Goal: Task Accomplishment & Management: Manage account settings

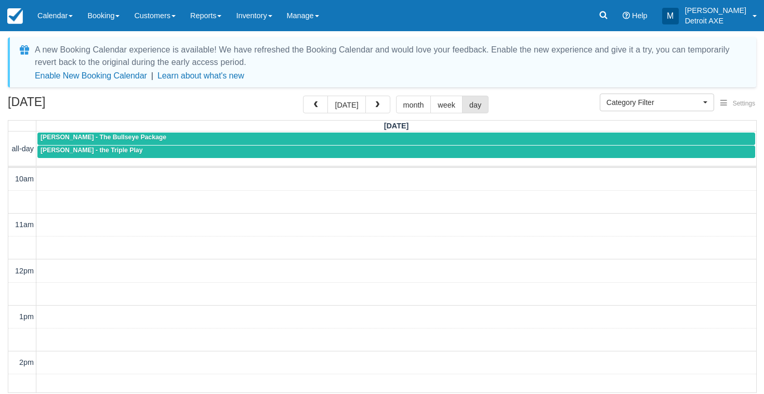
select select
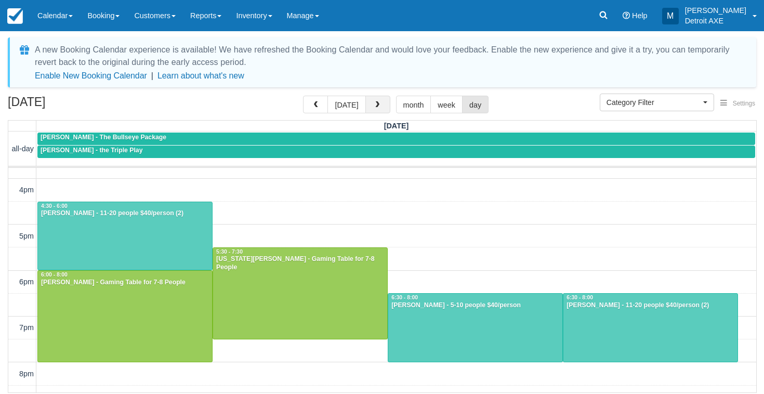
click at [374, 107] on span "button" at bounding box center [377, 104] width 7 height 7
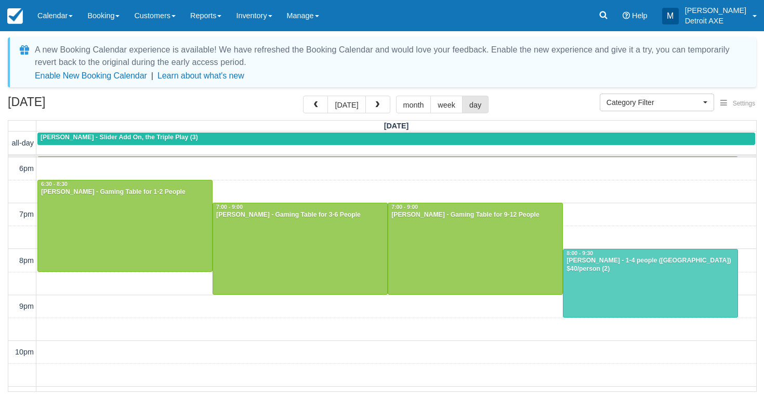
scroll to position [370, 0]
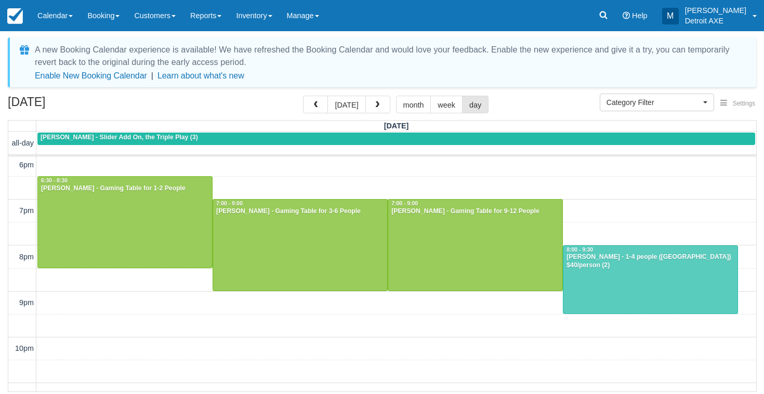
click at [617, 304] on div at bounding box center [650, 280] width 174 height 68
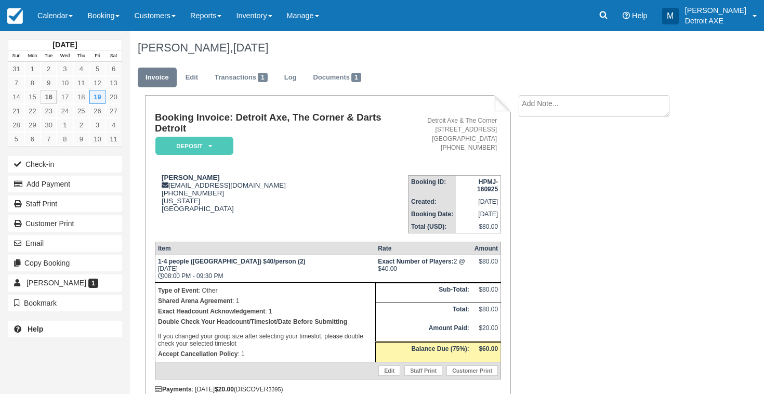
click at [212, 146] on icon at bounding box center [210, 146] width 4 height 6
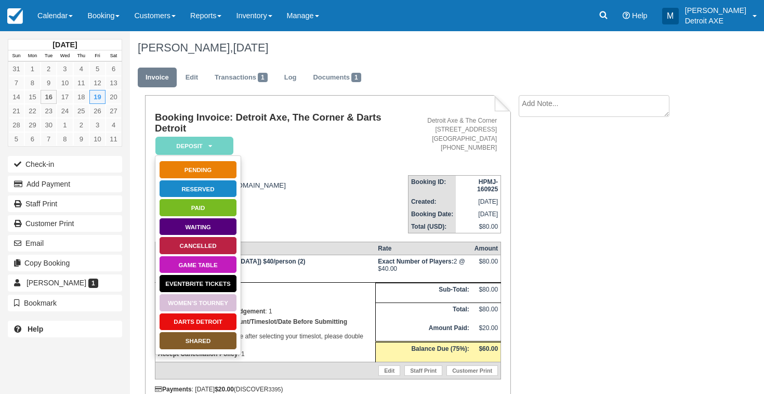
click at [215, 343] on link "SHARED" at bounding box center [198, 341] width 78 height 18
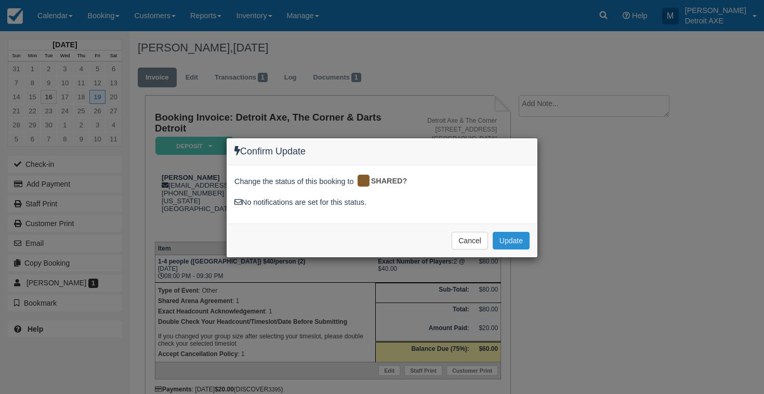
click at [510, 240] on button "Update" at bounding box center [511, 241] width 37 height 18
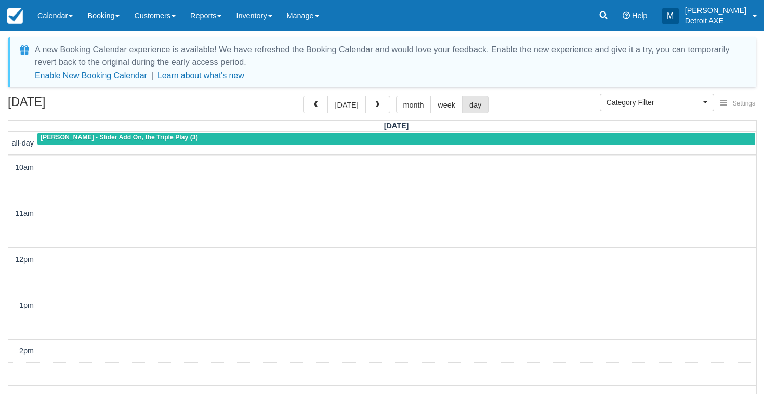
select select
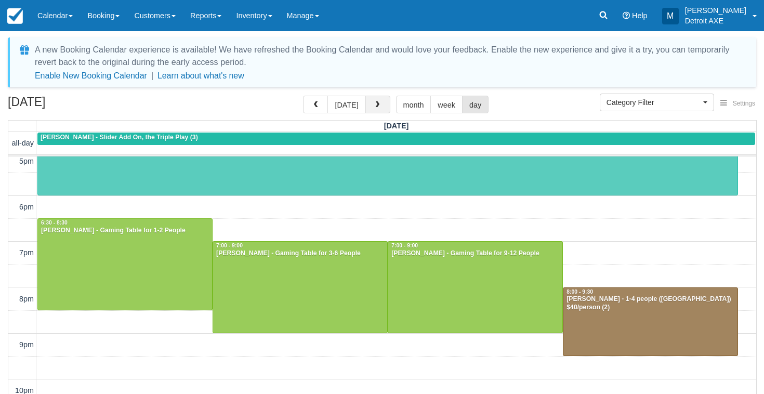
click at [371, 105] on button "button" at bounding box center [377, 105] width 25 height 18
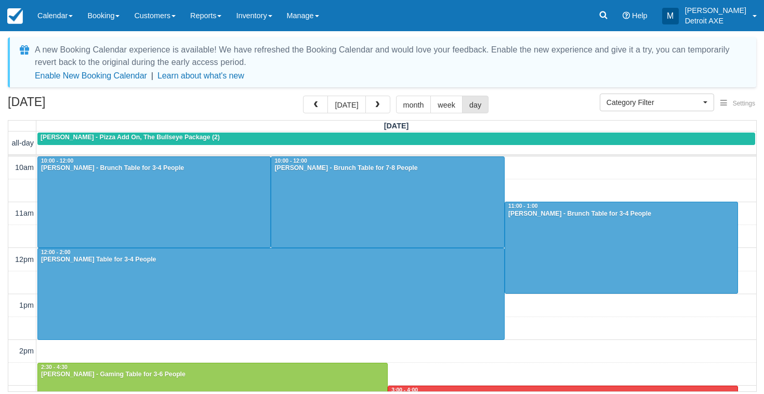
scroll to position [384, 0]
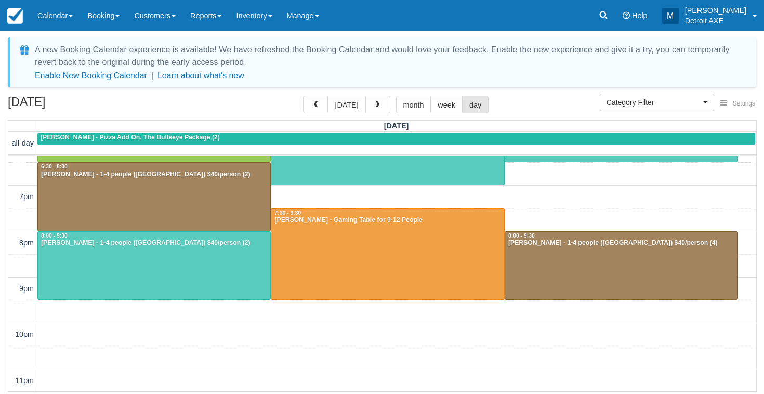
click at [127, 277] on div at bounding box center [154, 266] width 232 height 68
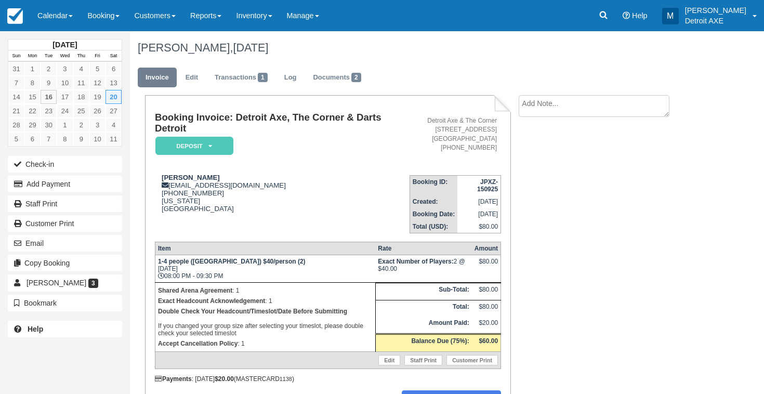
click at [188, 148] on em "Deposit" at bounding box center [194, 146] width 78 height 18
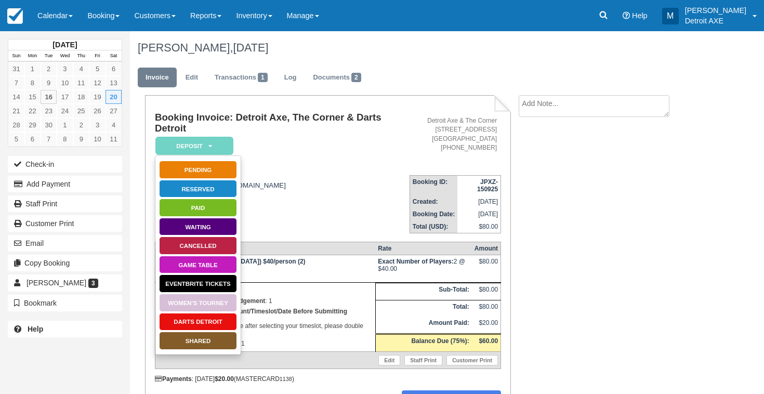
click at [206, 336] on link "SHARED" at bounding box center [198, 341] width 78 height 18
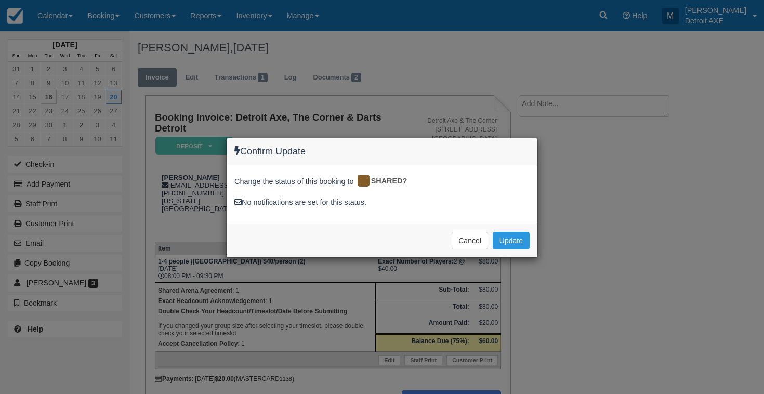
click at [509, 255] on div "Cancel Update Please wait" at bounding box center [382, 241] width 311 height 34
click at [509, 241] on button "Update" at bounding box center [511, 241] width 37 height 18
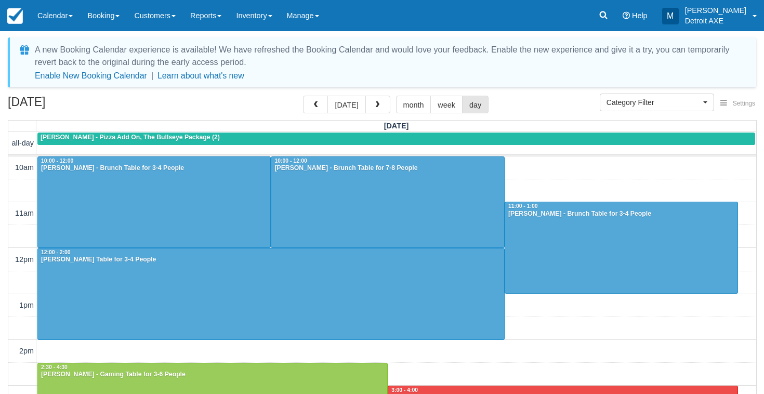
select select
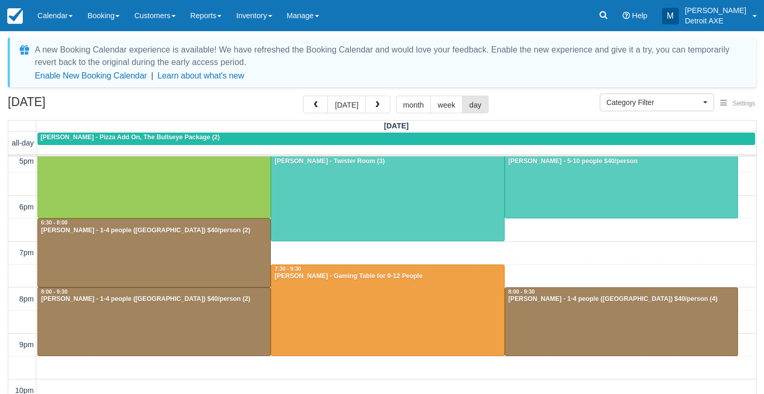
scroll to position [328, 0]
click at [376, 100] on button "button" at bounding box center [377, 105] width 25 height 18
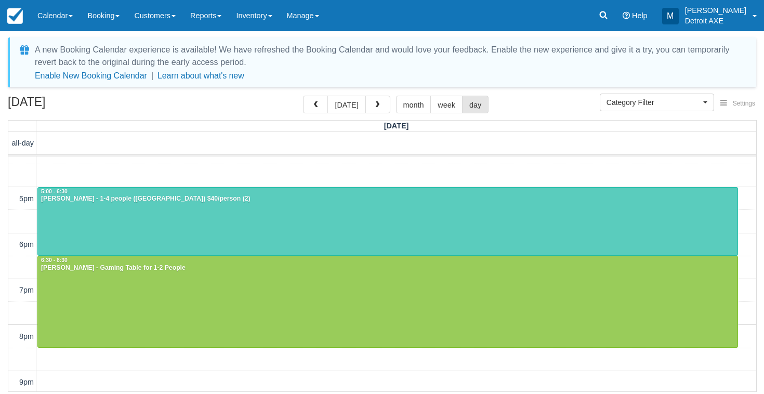
scroll to position [283, 0]
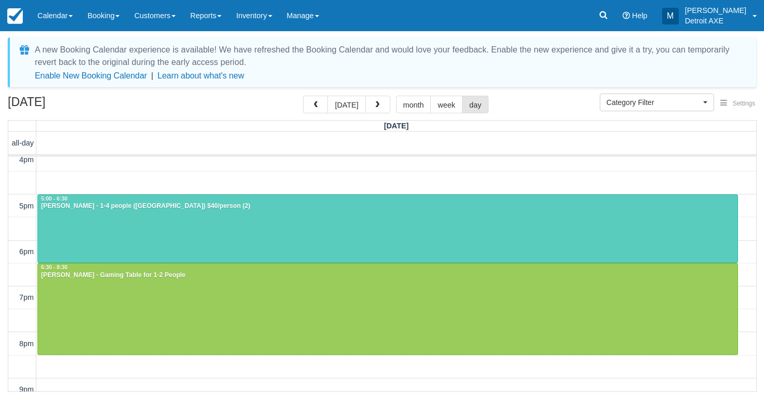
click at [341, 212] on div at bounding box center [388, 229] width 700 height 68
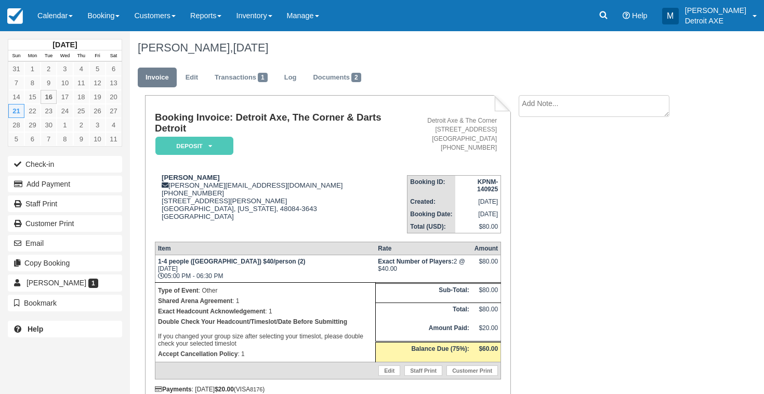
click at [224, 144] on em "Deposit" at bounding box center [194, 146] width 78 height 18
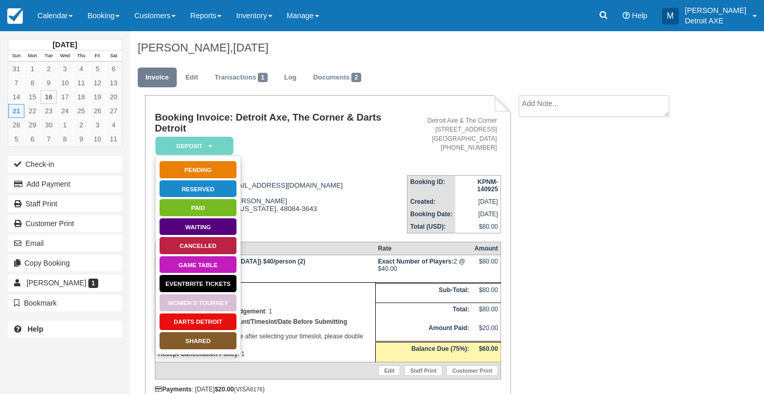
click at [222, 327] on link "Darts Detroit" at bounding box center [198, 322] width 78 height 18
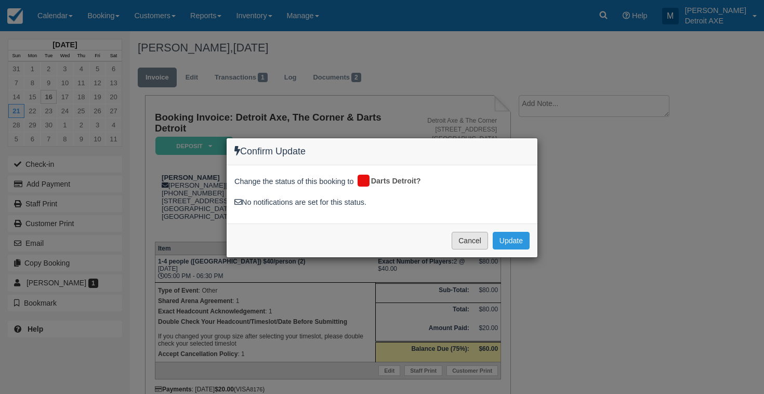
click at [465, 242] on button "Cancel" at bounding box center [470, 241] width 36 height 18
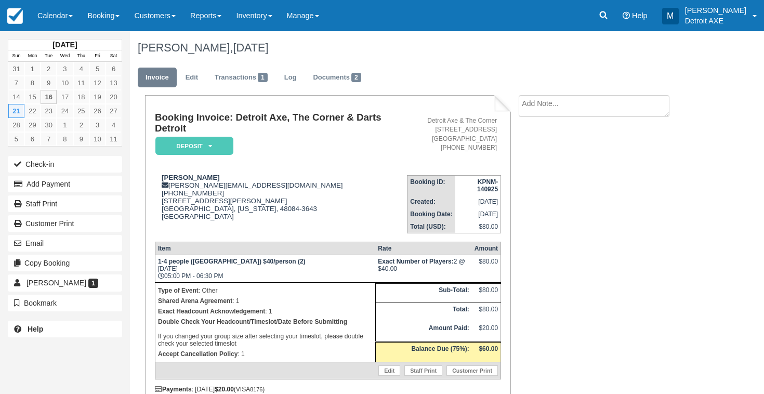
click at [211, 143] on icon at bounding box center [210, 146] width 4 height 6
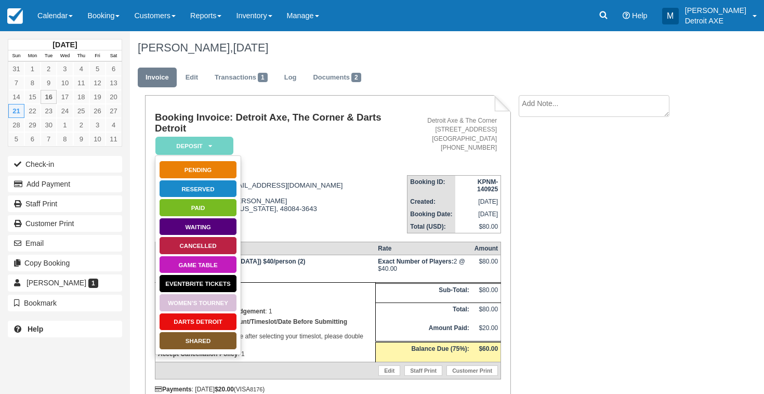
click at [204, 340] on link "SHARED" at bounding box center [198, 341] width 78 height 18
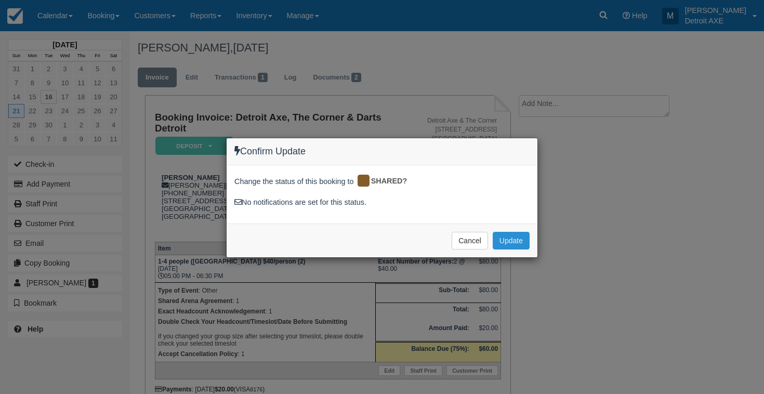
click at [522, 239] on button "Update" at bounding box center [511, 241] width 37 height 18
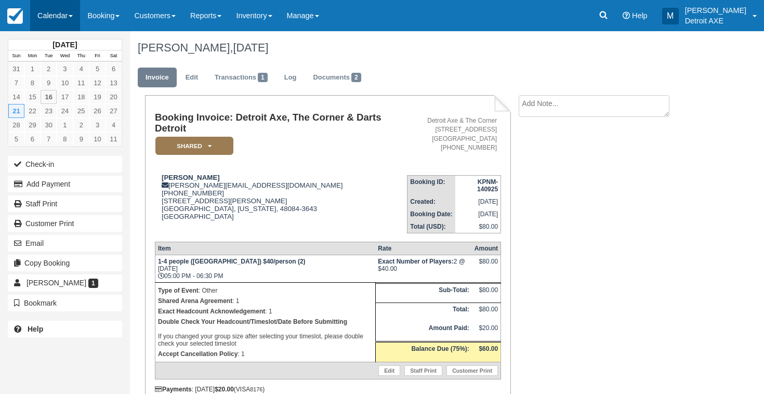
click at [59, 13] on link "Calendar" at bounding box center [55, 15] width 50 height 31
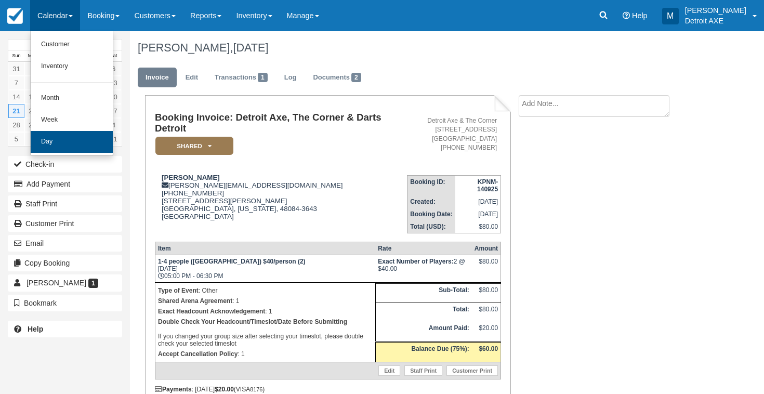
click at [76, 132] on link "Day" at bounding box center [72, 142] width 82 height 22
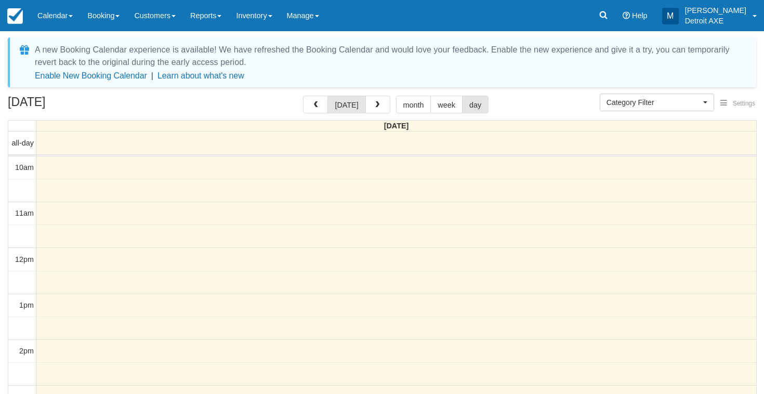
select select
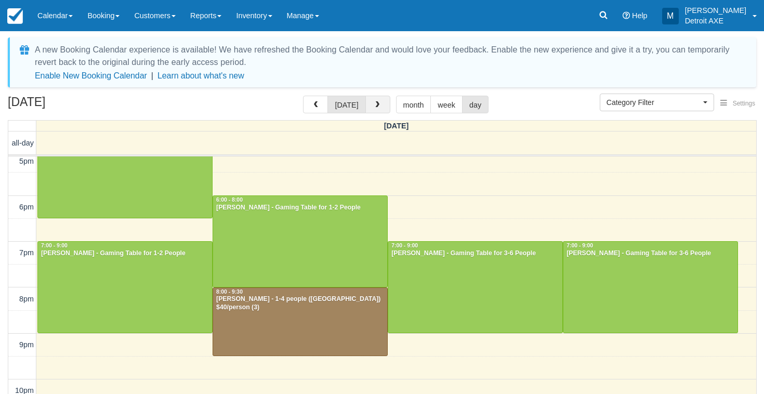
click at [376, 108] on span "button" at bounding box center [377, 104] width 7 height 7
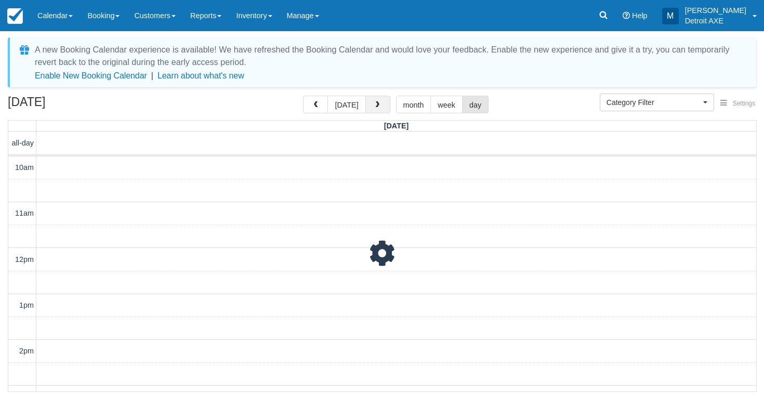
scroll to position [384, 0]
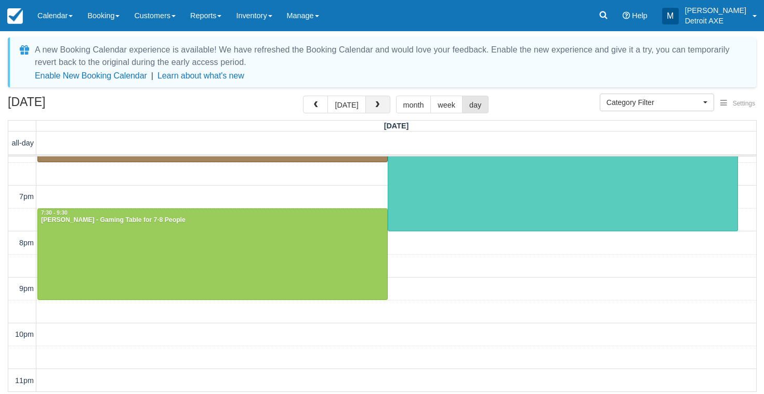
click at [374, 108] on span "button" at bounding box center [377, 104] width 7 height 7
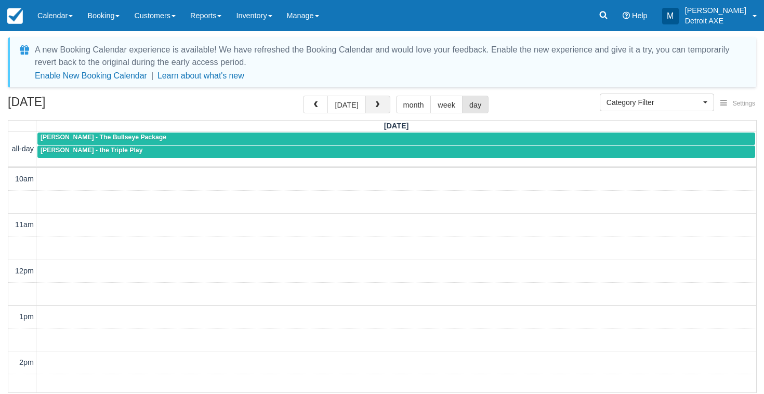
click at [374, 108] on span "button" at bounding box center [377, 104] width 7 height 7
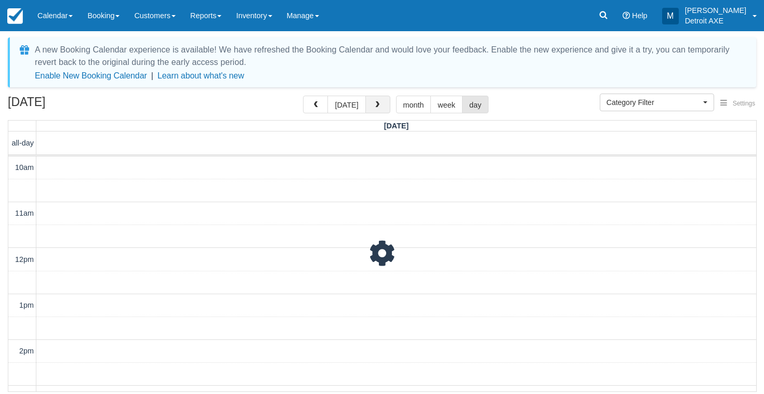
scroll to position [384, 0]
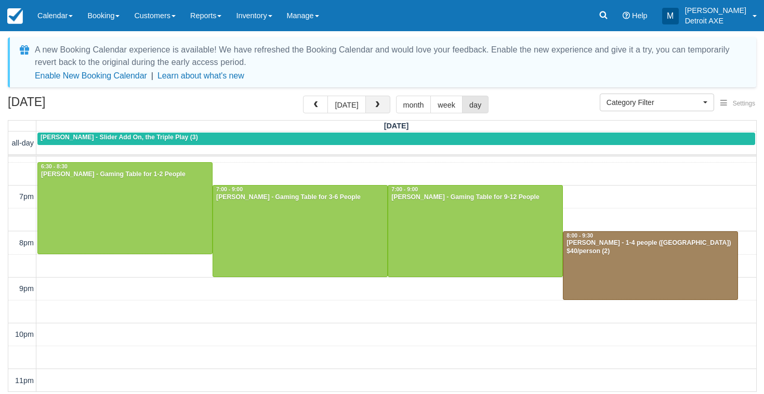
click at [379, 103] on button "button" at bounding box center [377, 105] width 25 height 18
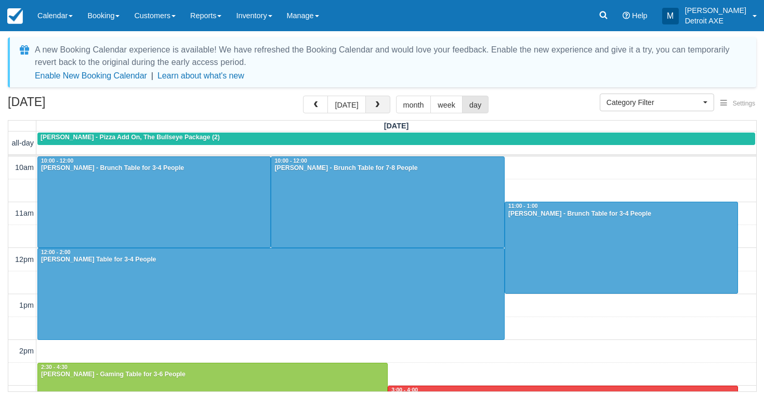
scroll to position [384, 0]
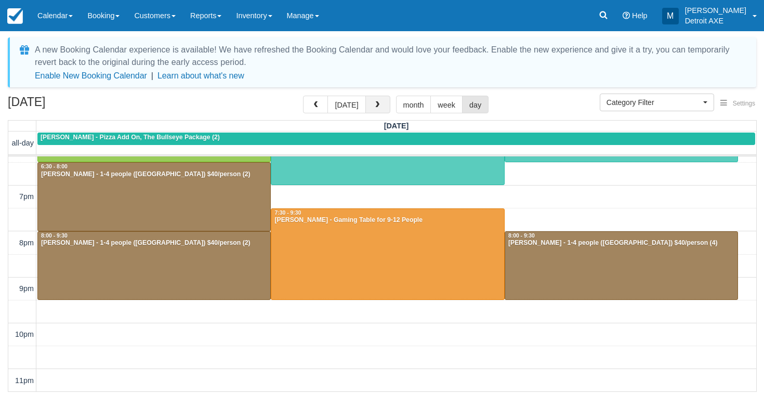
click at [374, 103] on span "button" at bounding box center [377, 104] width 7 height 7
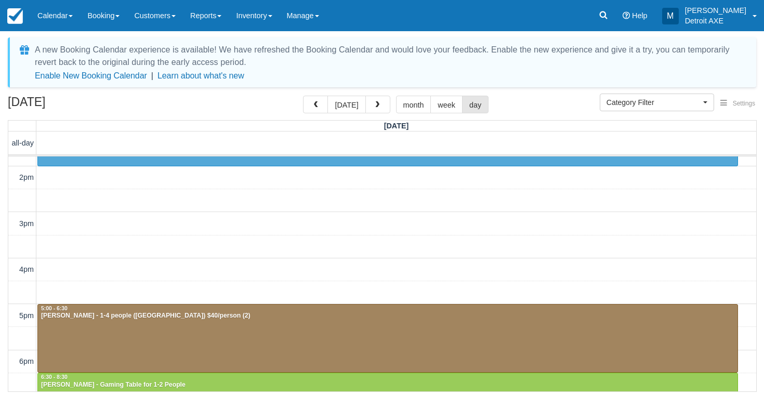
scroll to position [174, 0]
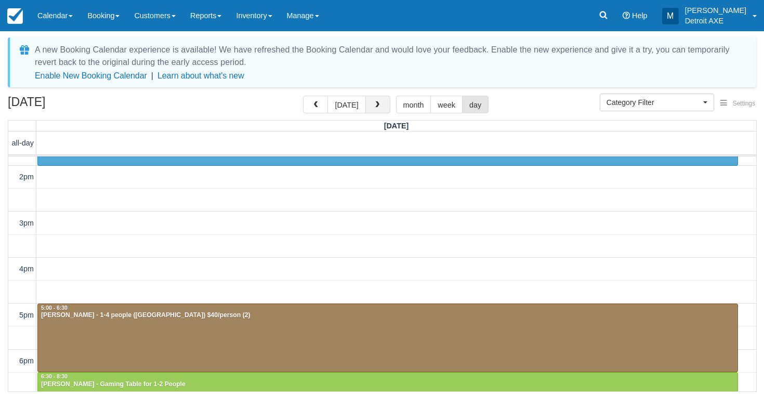
click at [385, 109] on button "button" at bounding box center [377, 105] width 25 height 18
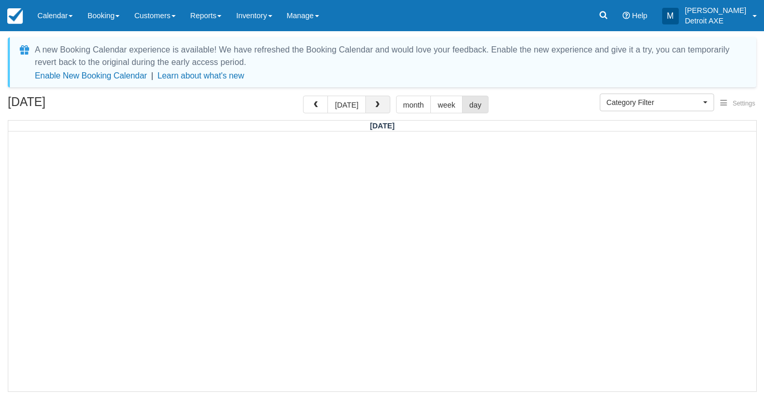
click at [385, 109] on button "button" at bounding box center [377, 105] width 25 height 18
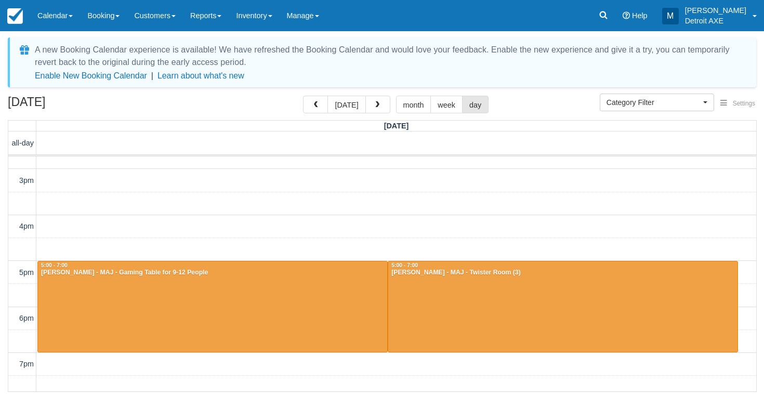
scroll to position [215, 0]
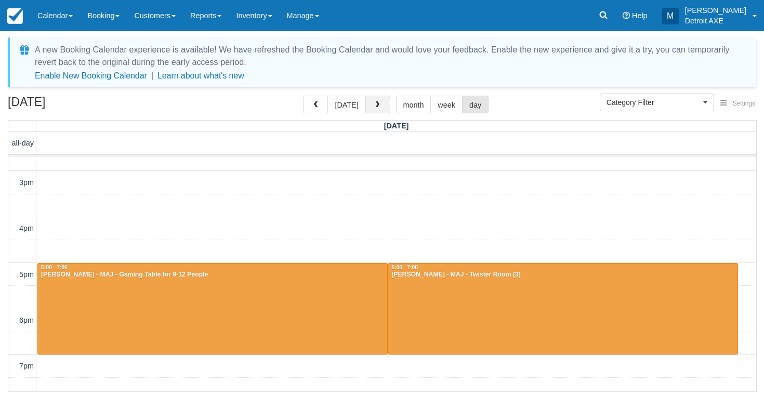
click at [377, 110] on button "button" at bounding box center [377, 105] width 25 height 18
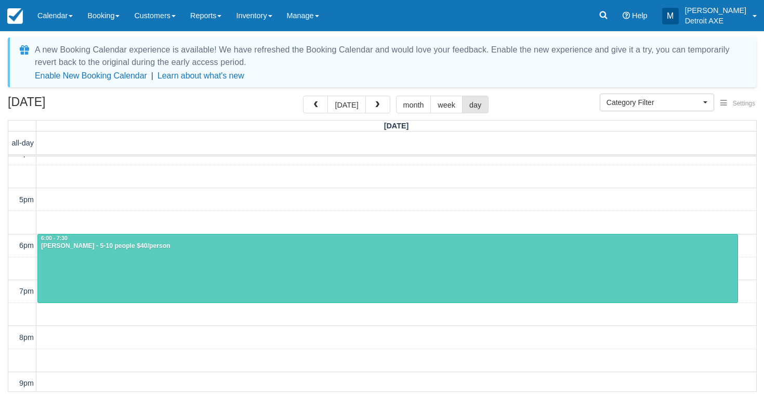
scroll to position [283, 0]
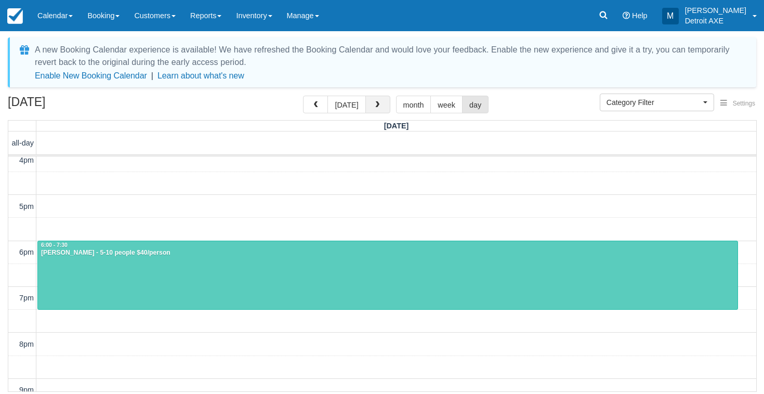
click at [375, 109] on span "button" at bounding box center [377, 104] width 7 height 7
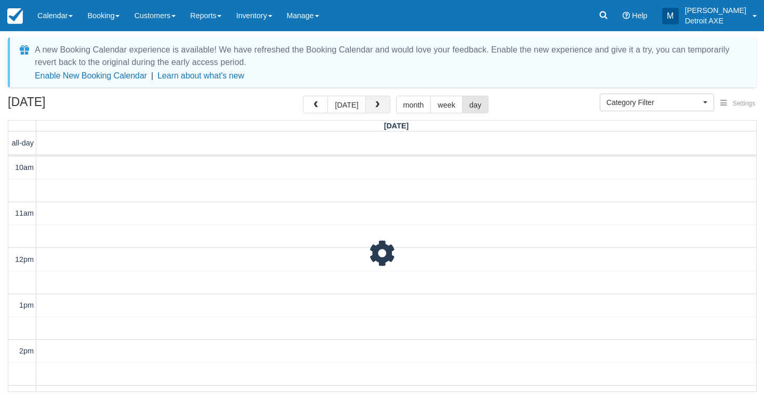
scroll to position [384, 0]
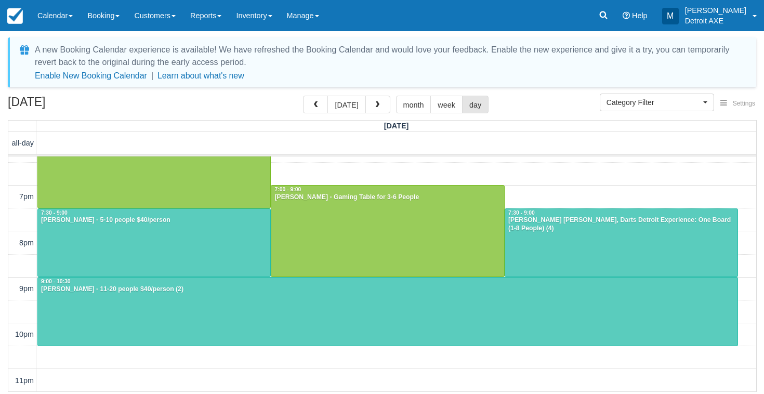
click at [546, 240] on div at bounding box center [621, 243] width 232 height 68
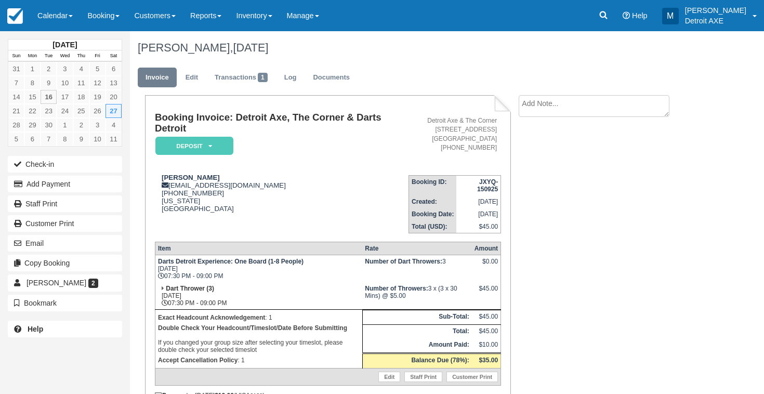
click at [203, 139] on em "Deposit" at bounding box center [194, 146] width 78 height 18
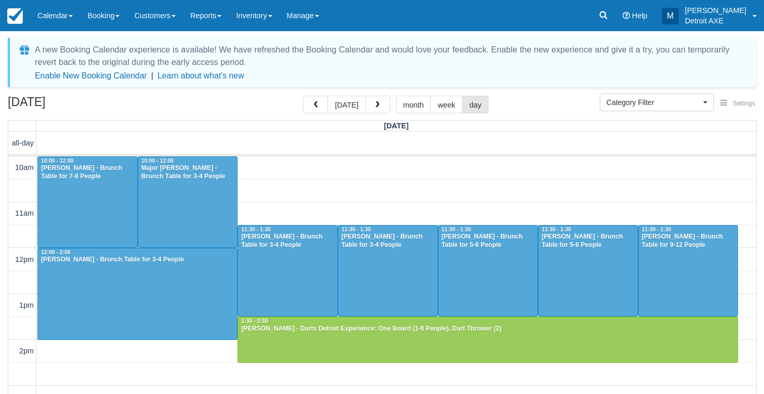
select select
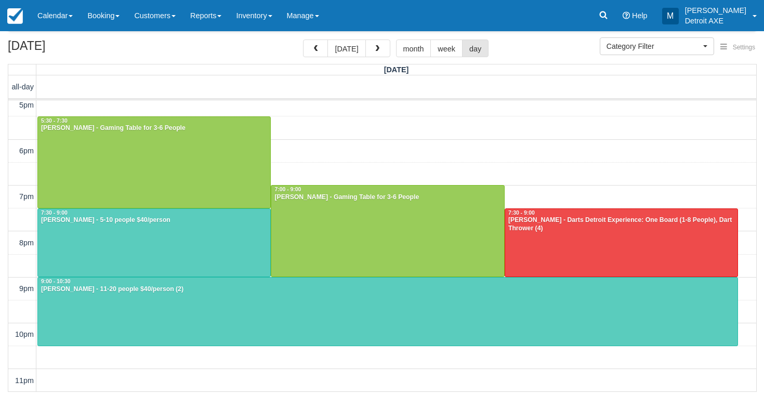
scroll to position [328, 0]
click at [378, 52] on span "button" at bounding box center [377, 48] width 7 height 7
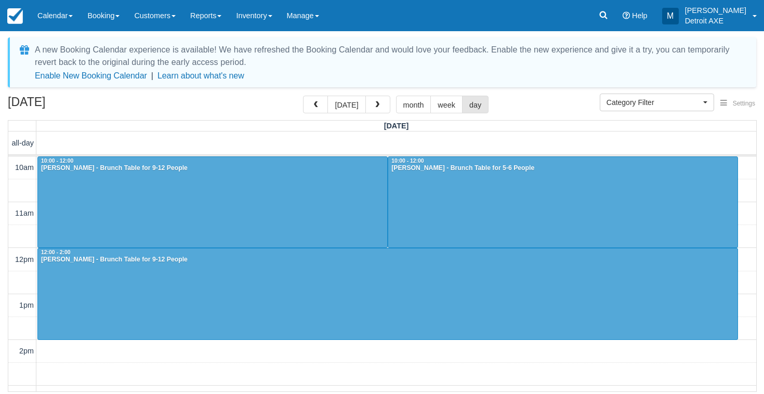
scroll to position [384, 0]
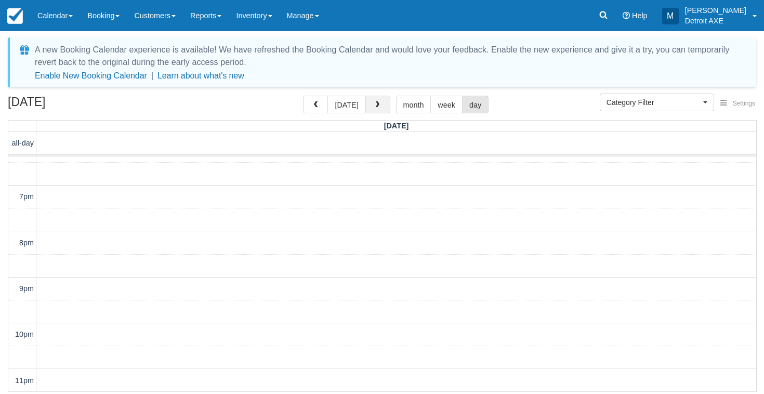
click at [382, 102] on button "button" at bounding box center [377, 105] width 25 height 18
click at [323, 102] on button "button" at bounding box center [315, 105] width 25 height 18
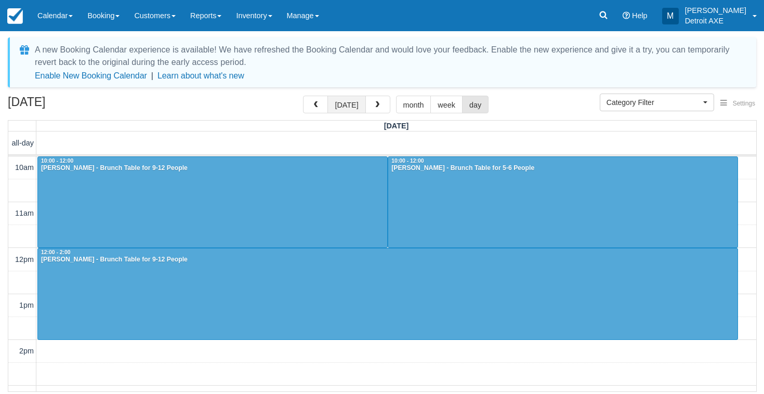
click at [350, 104] on button "today" at bounding box center [346, 105] width 38 height 18
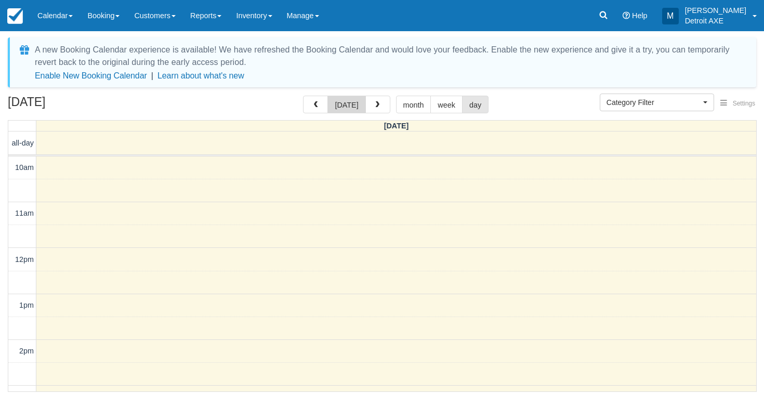
scroll to position [384, 0]
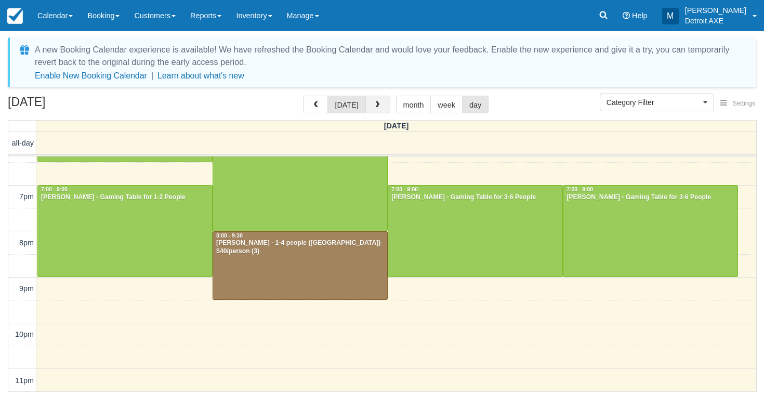
click at [381, 103] on button "button" at bounding box center [377, 105] width 25 height 18
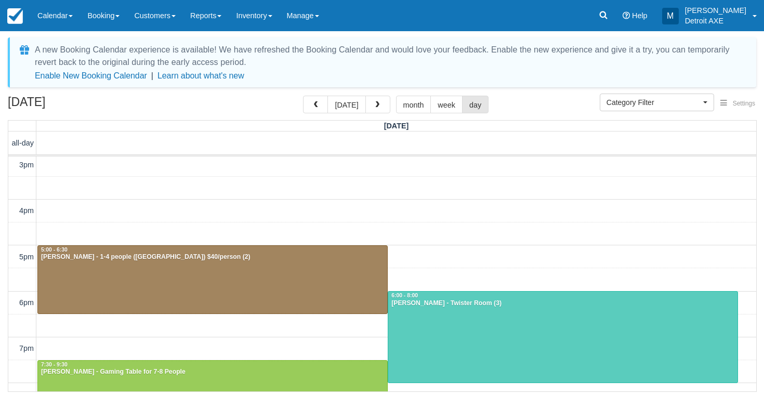
scroll to position [230, 0]
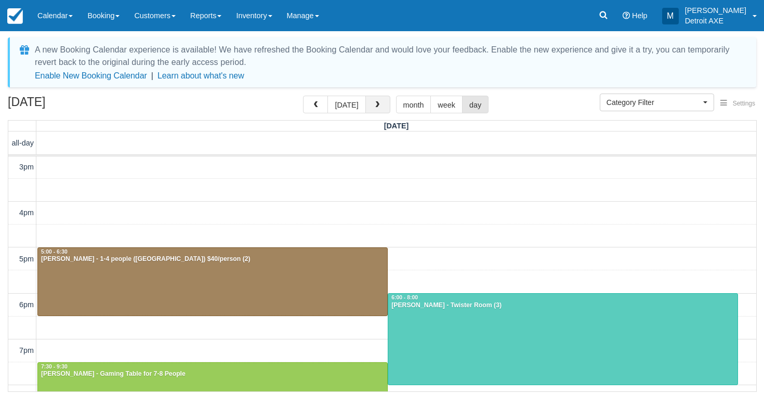
click at [385, 110] on button "button" at bounding box center [377, 105] width 25 height 18
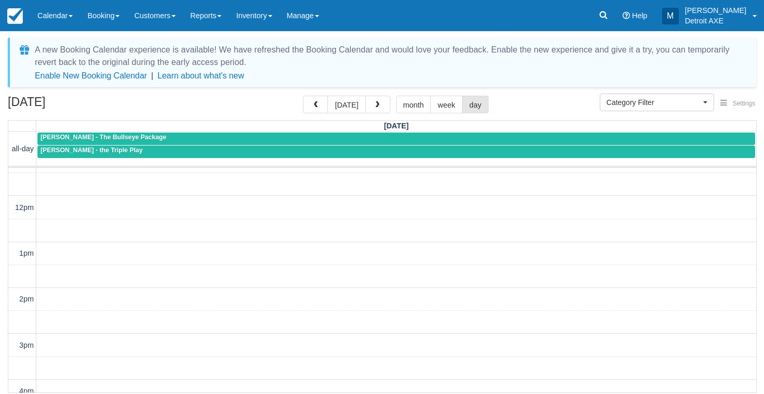
scroll to position [55, 0]
click at [391, 106] on div "today month week day" at bounding box center [396, 105] width 186 height 18
click at [377, 102] on span "button" at bounding box center [377, 104] width 7 height 7
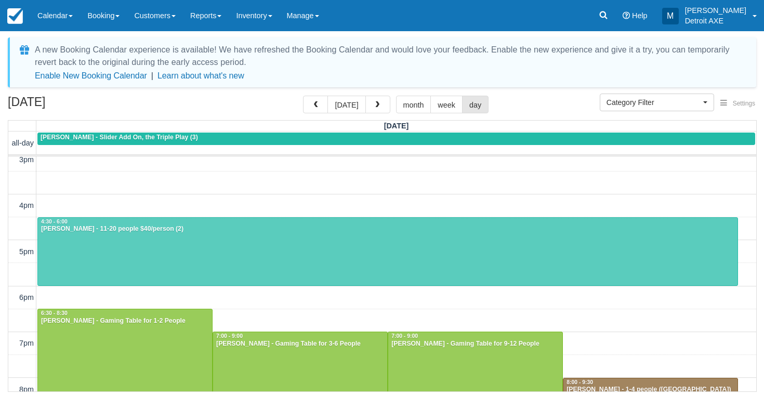
scroll to position [237, 0]
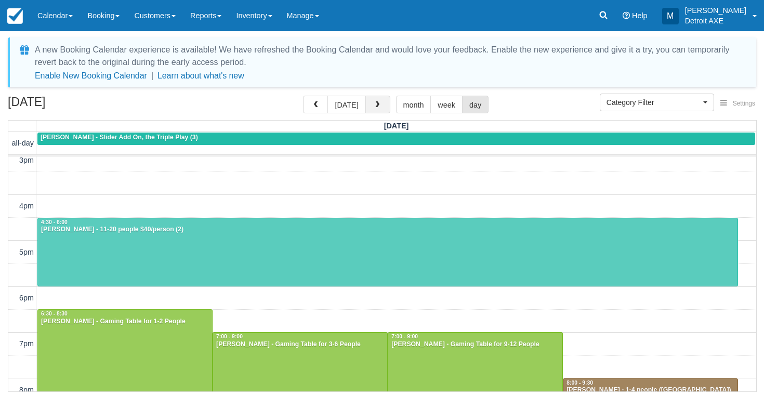
click at [374, 106] on span "button" at bounding box center [377, 104] width 7 height 7
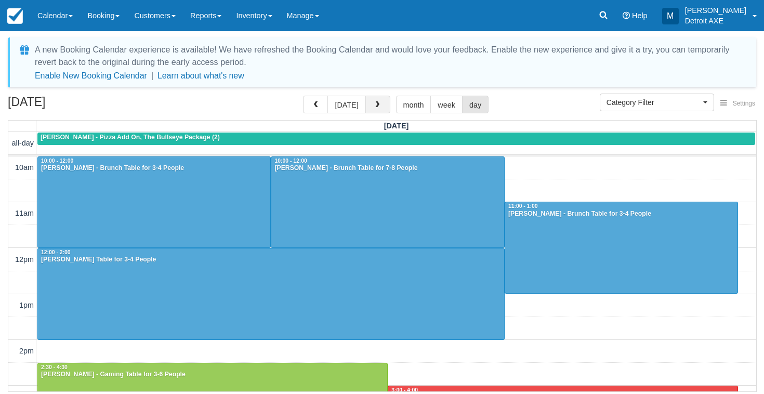
scroll to position [384, 0]
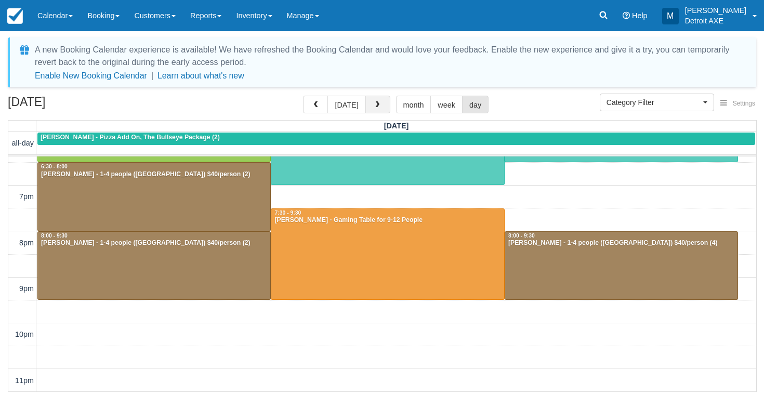
click at [374, 104] on span "button" at bounding box center [377, 104] width 7 height 7
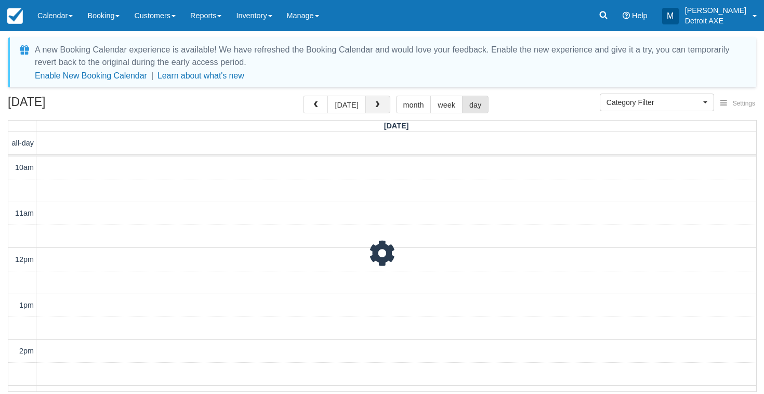
scroll to position [384, 0]
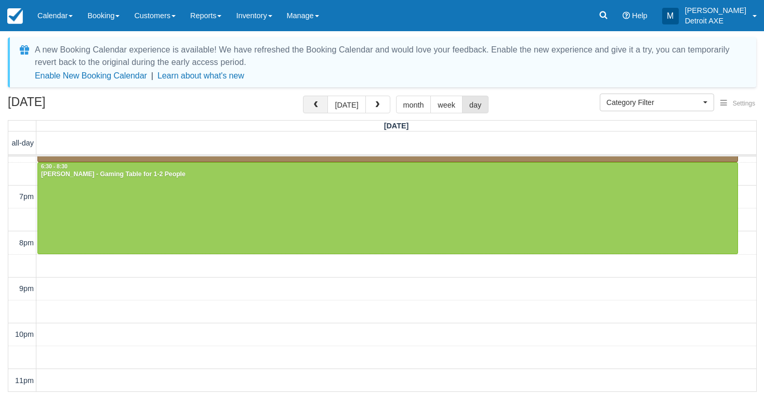
click at [321, 100] on button "button" at bounding box center [315, 105] width 25 height 18
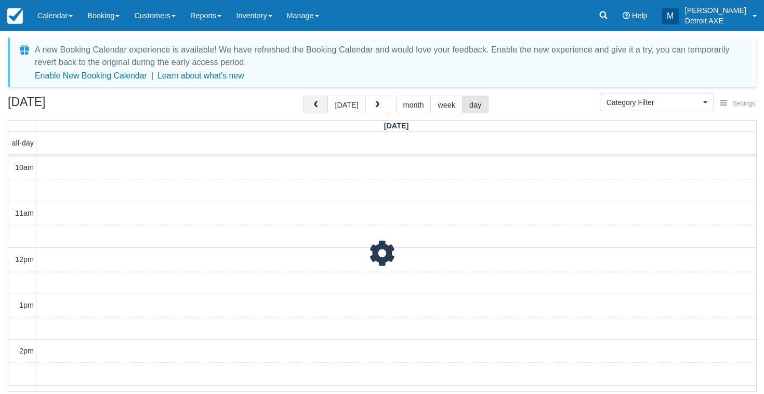
scroll to position [384, 0]
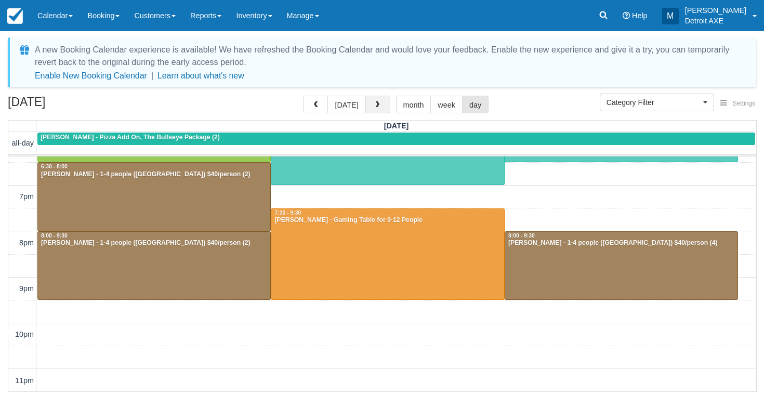
click at [376, 106] on span "button" at bounding box center [377, 104] width 7 height 7
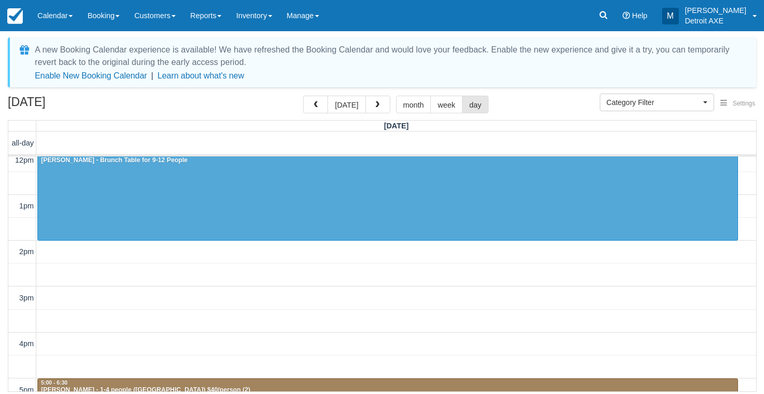
scroll to position [83, 0]
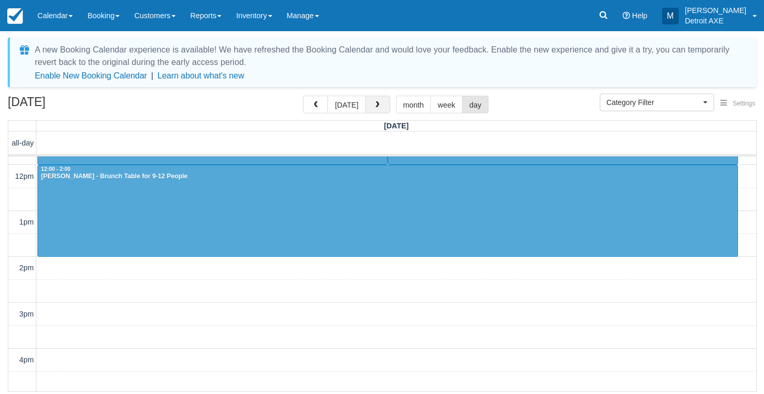
click at [377, 104] on span "button" at bounding box center [377, 104] width 7 height 7
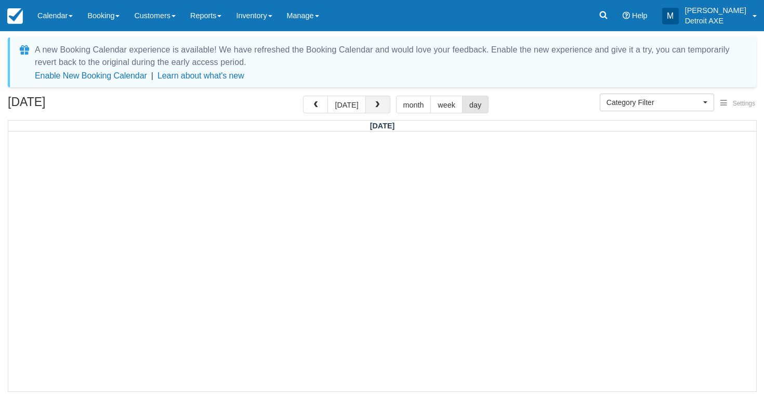
click at [369, 101] on button "button" at bounding box center [377, 105] width 25 height 18
click at [369, 100] on button "button" at bounding box center [377, 105] width 25 height 18
click at [347, 107] on button "today" at bounding box center [346, 105] width 38 height 18
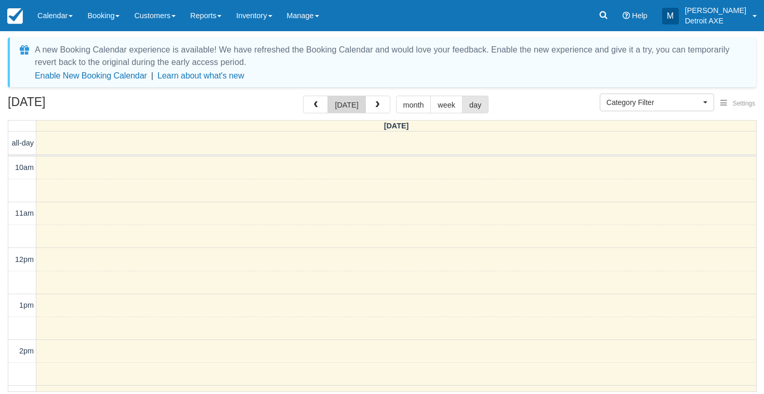
scroll to position [384, 0]
